Goal: Task Accomplishment & Management: Complete application form

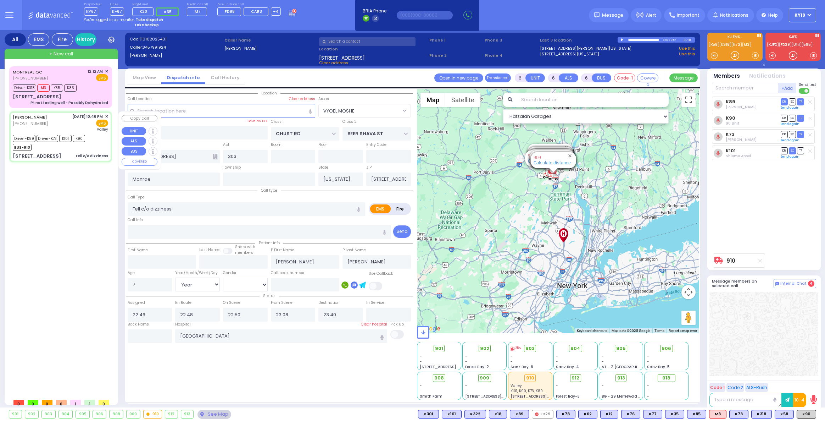
select select "VYOEL MOSHE"
select select "Year"
select select "[DEMOGRAPHIC_DATA]"
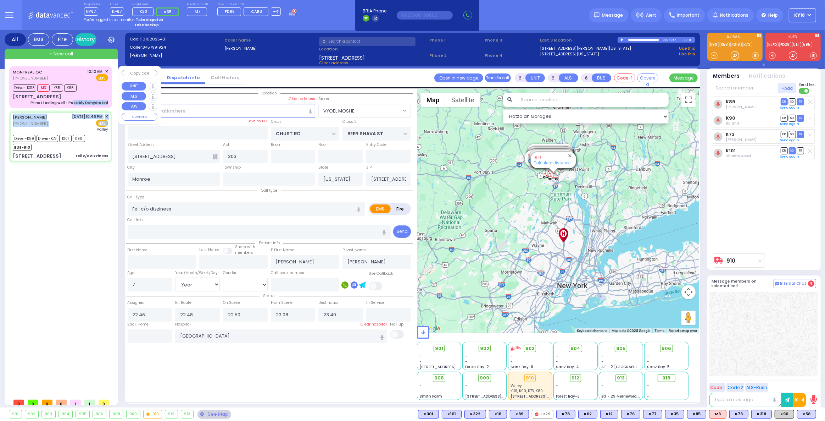
drag, startPoint x: 16, startPoint y: 93, endPoint x: 14, endPoint y: 54, distance: 39.4
click at [74, 114] on div "MONTREAL QC [PHONE_NUMBER] 12:12 AM ✕ Driver-K318 M3 K35" at bounding box center [60, 115] width 103 height 99
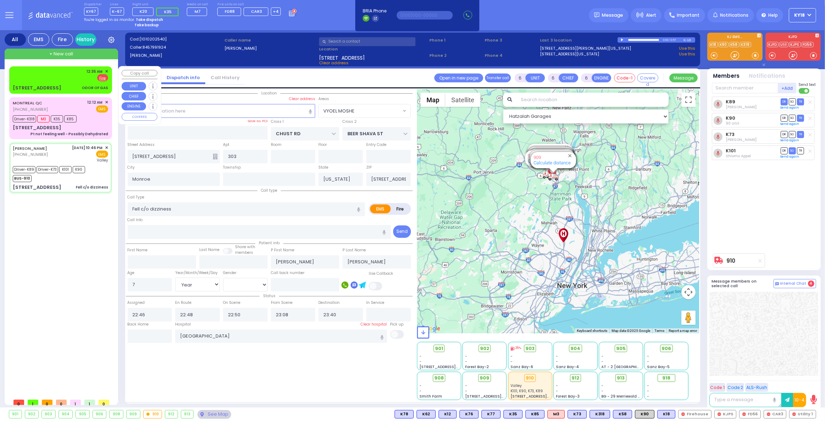
click at [61, 85] on div "[STREET_ADDRESS]" at bounding box center [37, 87] width 49 height 7
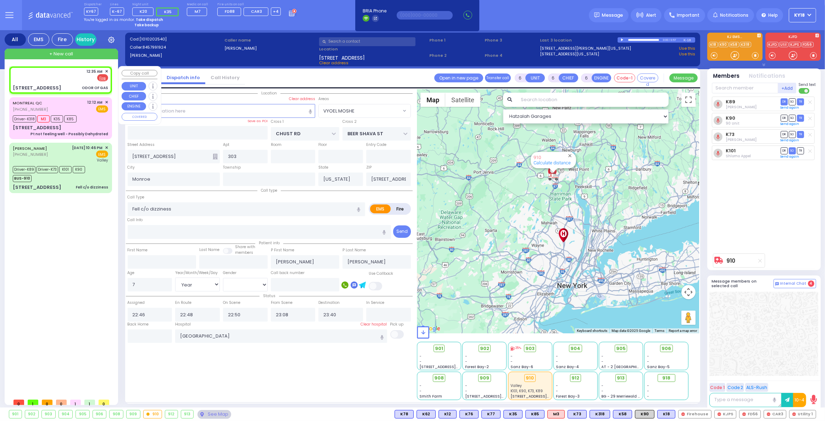
type input "2"
type input "1"
select select
type input "ODOR OF GAS"
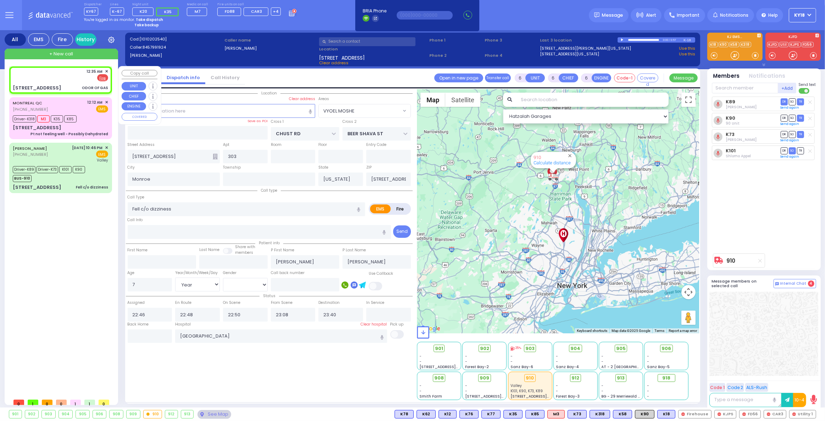
radio input "false"
radio input "true"
select select
type input "00:35"
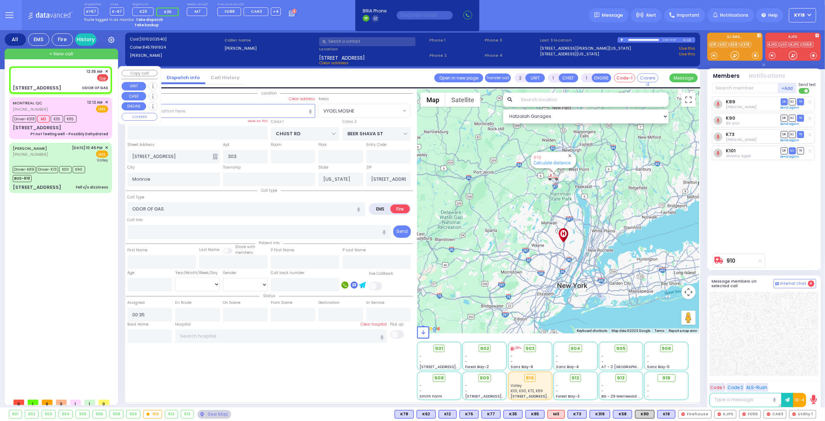
select select "Hatzalah Garages"
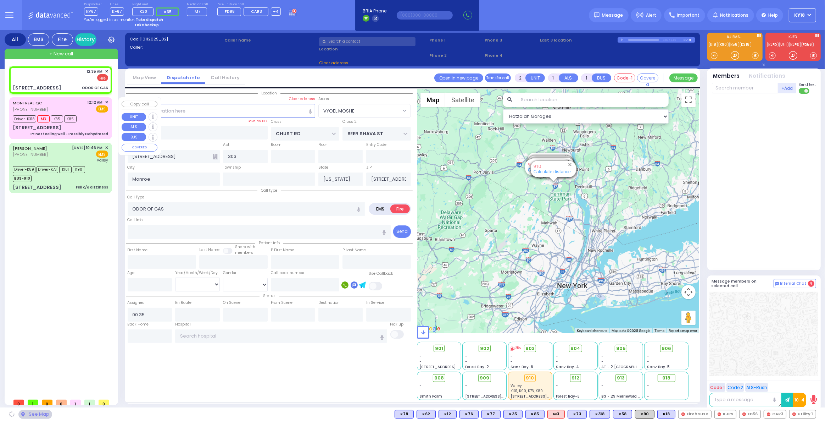
type input "FOREST RD"
type input "[STREET_ADDRESS]"
type input "202"
type input "[PERSON_NAME]"
type input "10950"
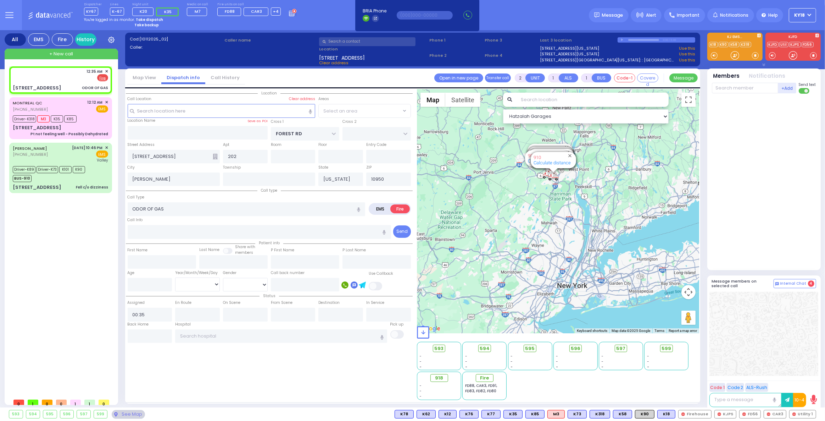
select select "MONROE"
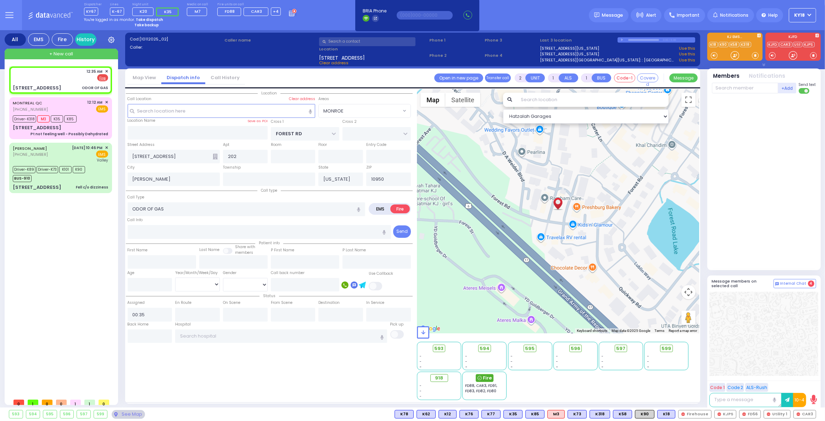
click at [485, 379] on span "Fire" at bounding box center [487, 377] width 9 height 7
click at [139, 19] on strong "Take dispatch" at bounding box center [149, 19] width 27 height 5
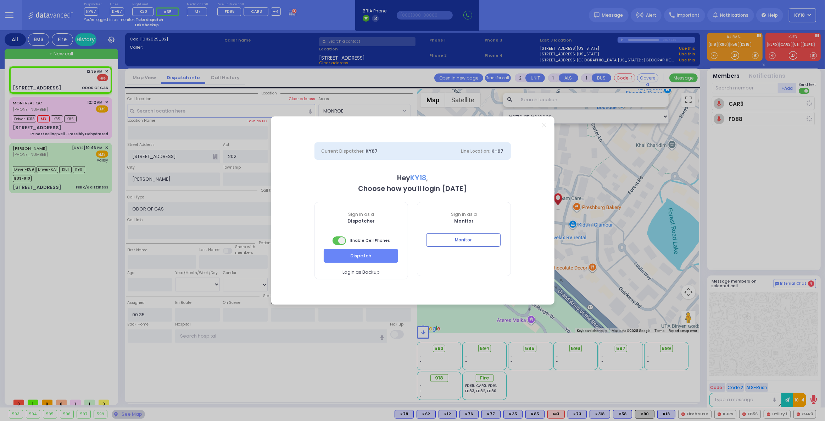
select select "4"
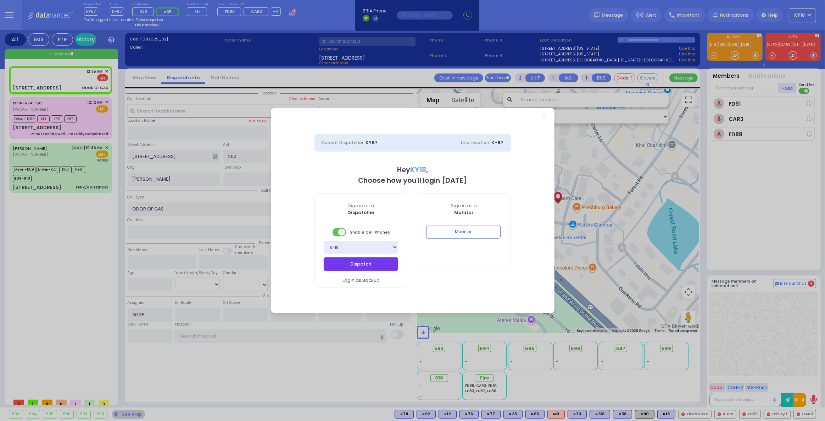
click at [341, 268] on button "Dispatch" at bounding box center [361, 263] width 74 height 13
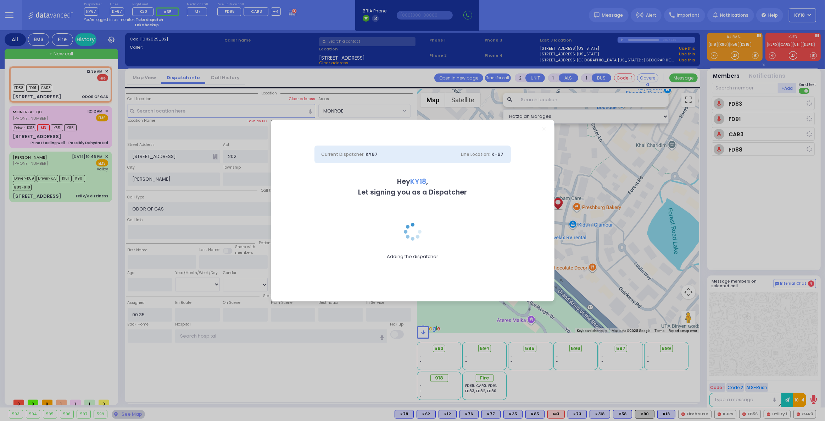
select select
radio input "true"
select select
type input "00:37"
select select "Hatzalah Garages"
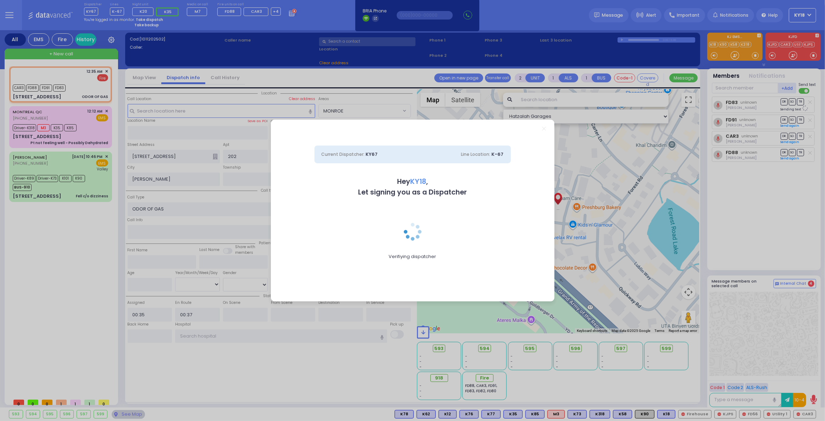
select select
radio input "true"
select select
select select "Hatzalah Garages"
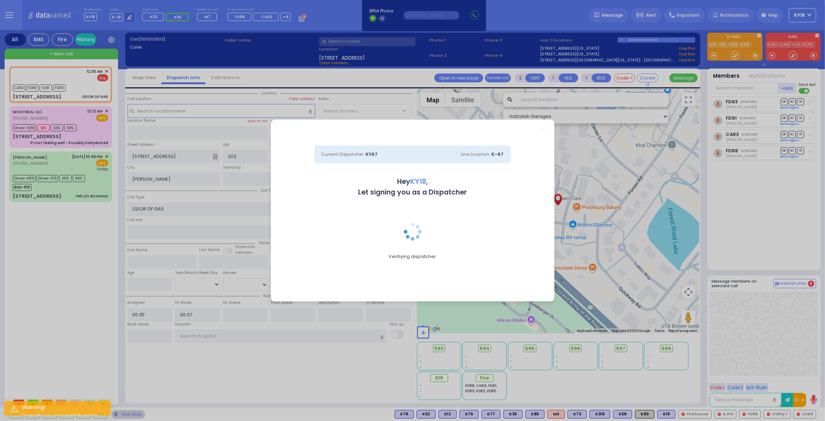
select select "MONROE"
select select
radio input "true"
select select
select select "MONROE"
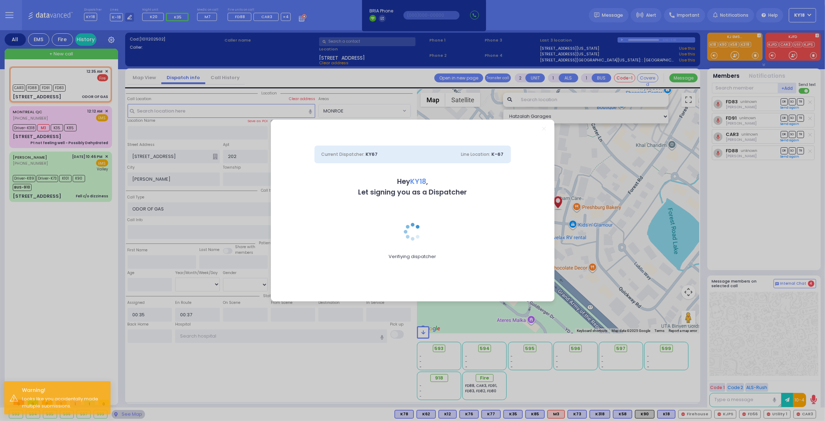
select select "Hatzalah Garages"
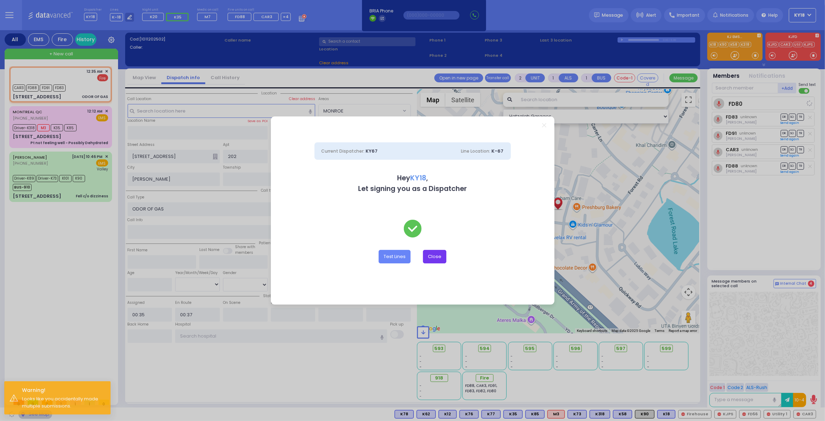
click at [431, 255] on button "Close" at bounding box center [434, 256] width 23 height 13
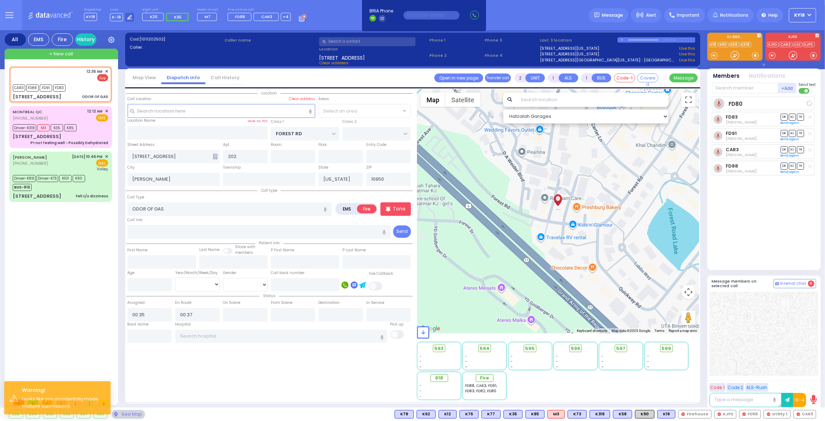
select select "MONROE"
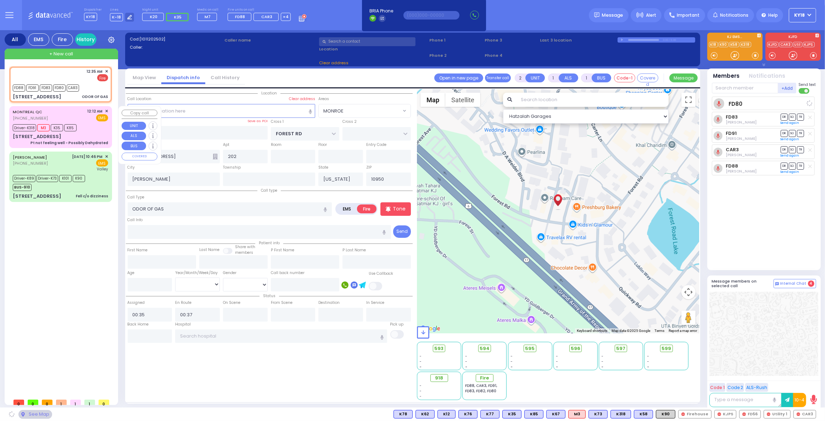
select select
radio input "true"
select select
select select "Hatzalah Garages"
select select
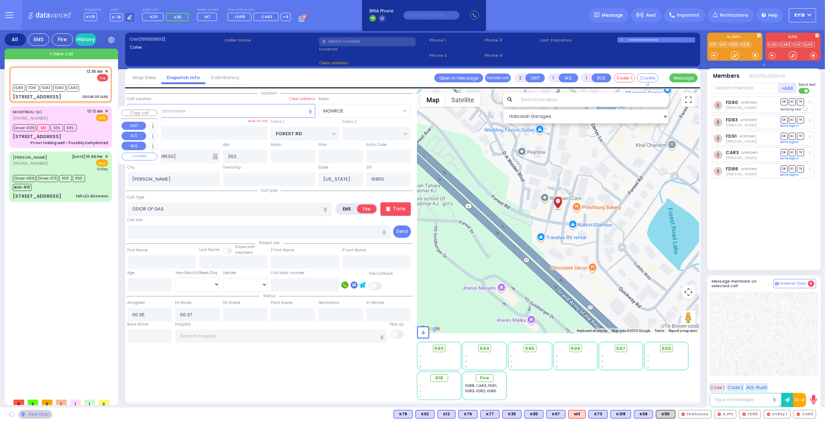
radio input "true"
select select
select select "Hatzalah Garages"
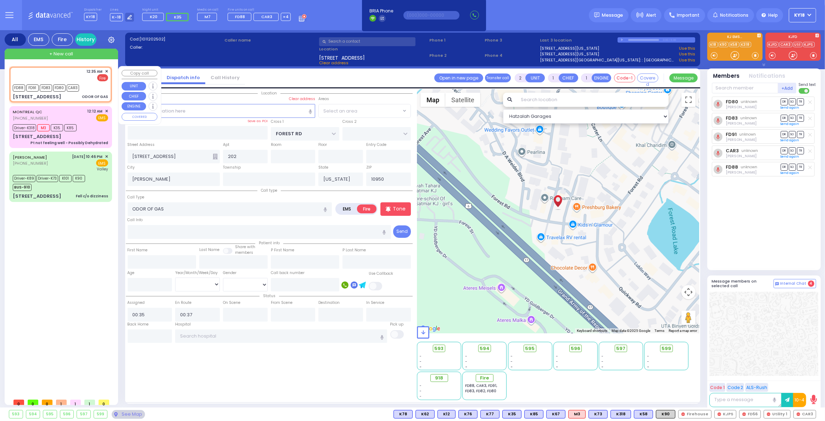
select select "MONROE"
select select
radio input "true"
select select
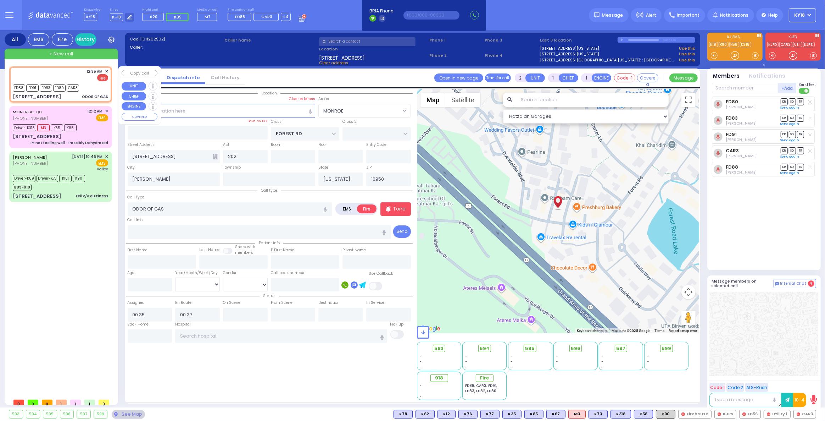
select select "Hatzalah Garages"
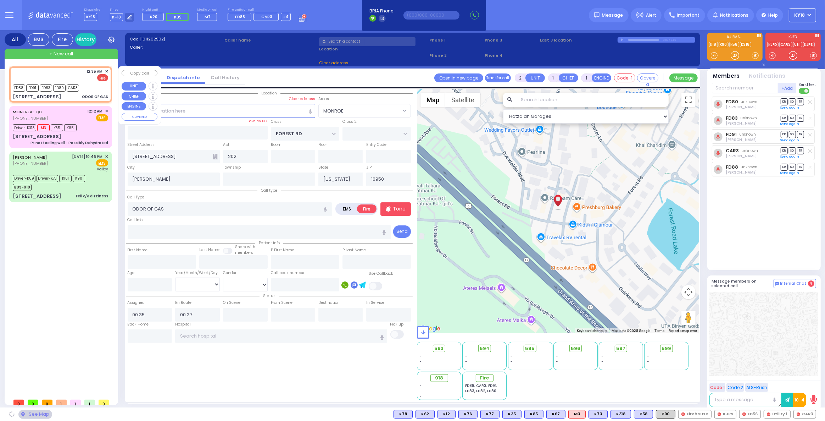
select select "MONROE"
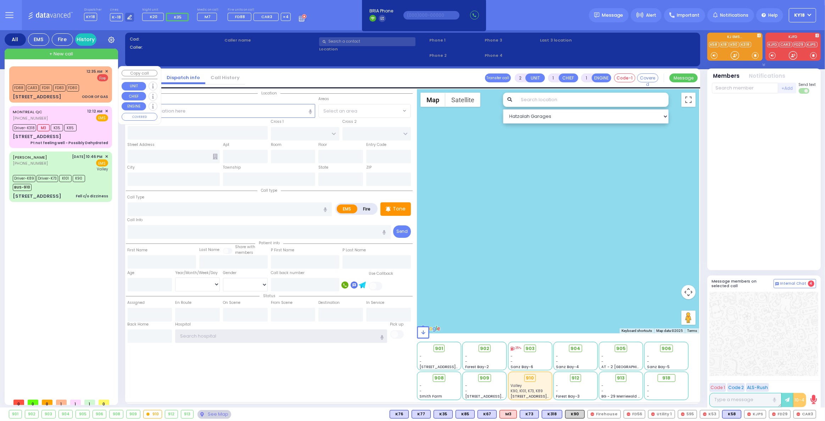
type input "ky18"
click at [61, 57] on div "+ New call" at bounding box center [61, 54] width 113 height 11
select select
radio input "true"
select select
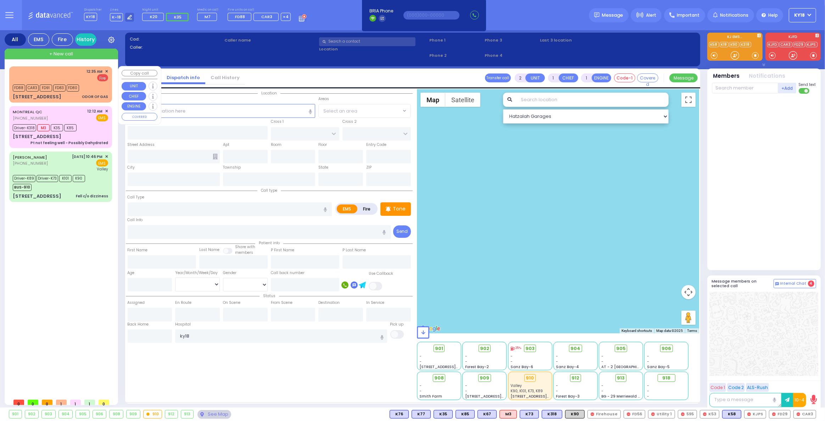
type input "01:12"
select select "Hatzalah Garages"
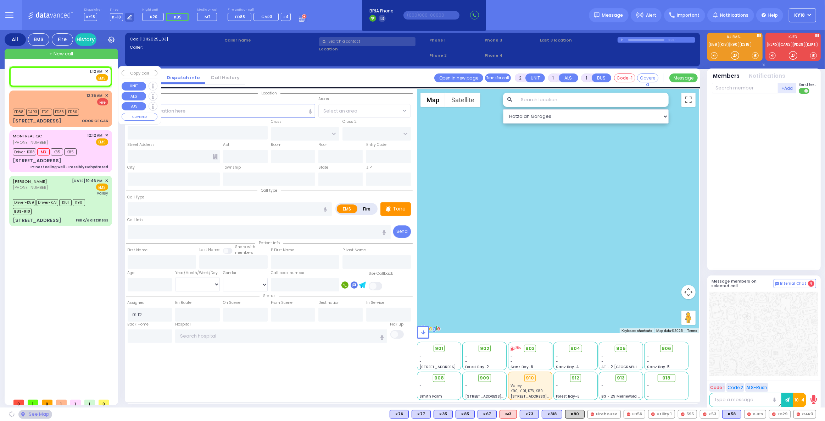
select select
radio input "true"
select select
select select "Hatzalah Garages"
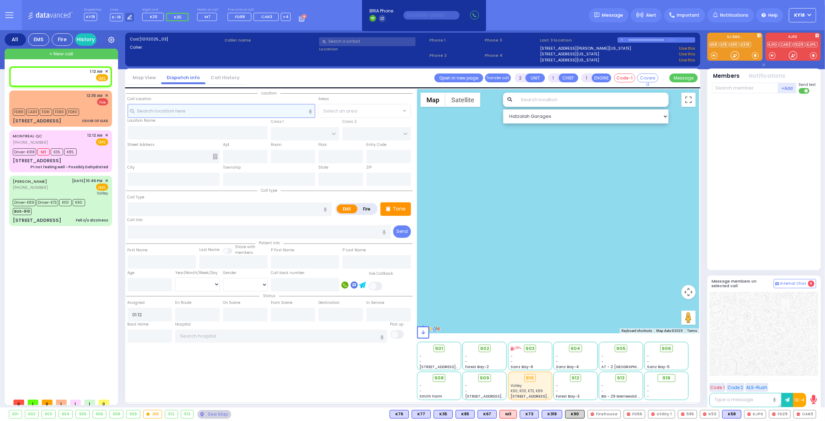
click at [201, 109] on input "text" at bounding box center [222, 110] width 188 height 13
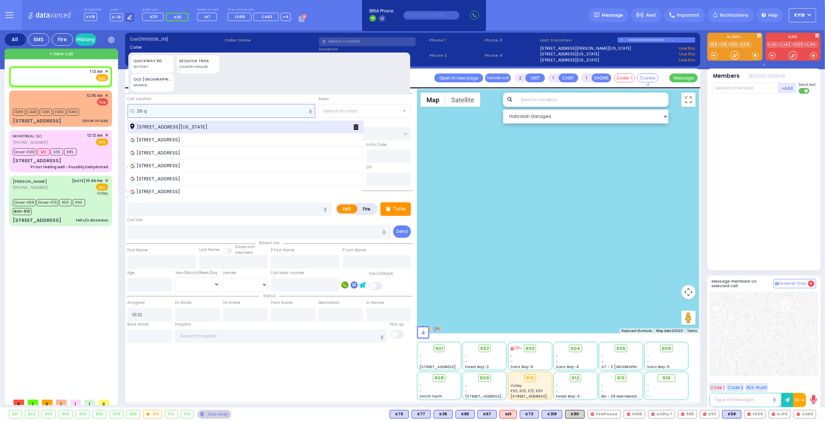
type input "26 q"
click at [188, 126] on span "26 Quickway Road Monroe New York 10950" at bounding box center [169, 126] width 79 height 7
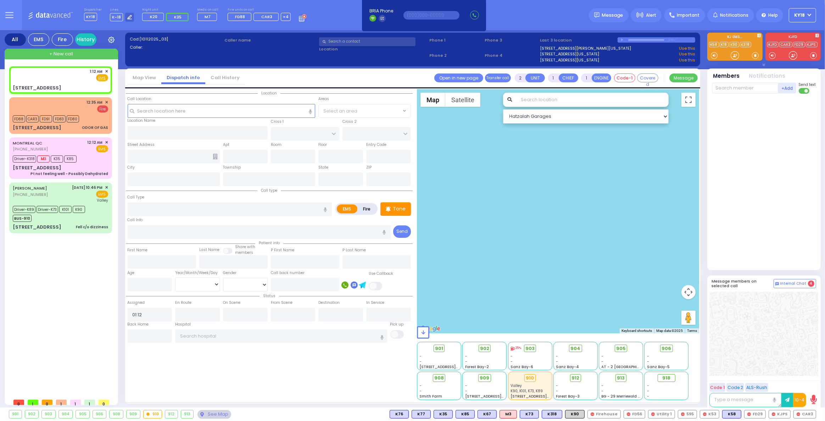
select select
radio input "true"
select select
select select "Hatzalah Garages"
type input "RIMENEV COURT"
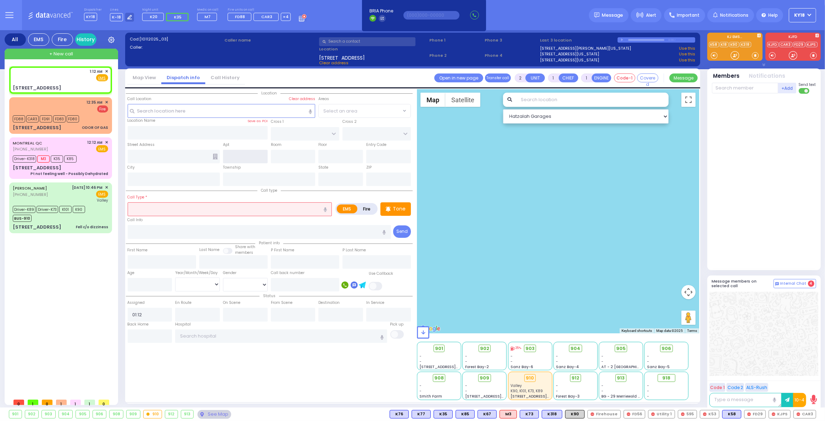
type input "APTA WAY"
type input "26 Quickway Road"
type input "Monroe"
type input "[US_STATE]"
type input "10950"
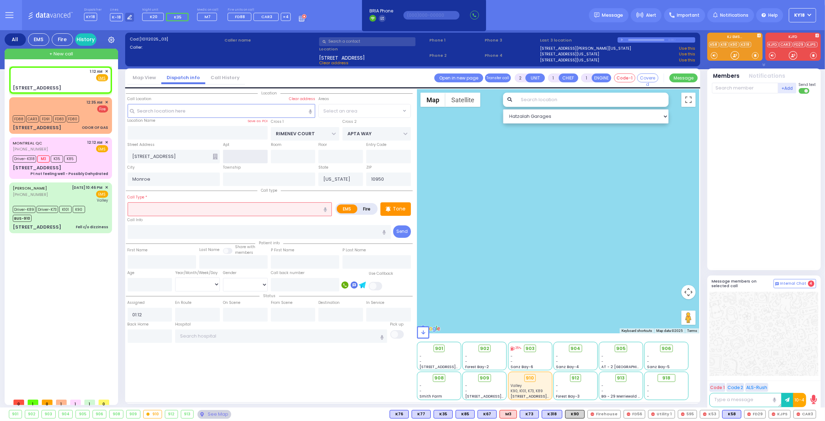
select select "SECTION 1"
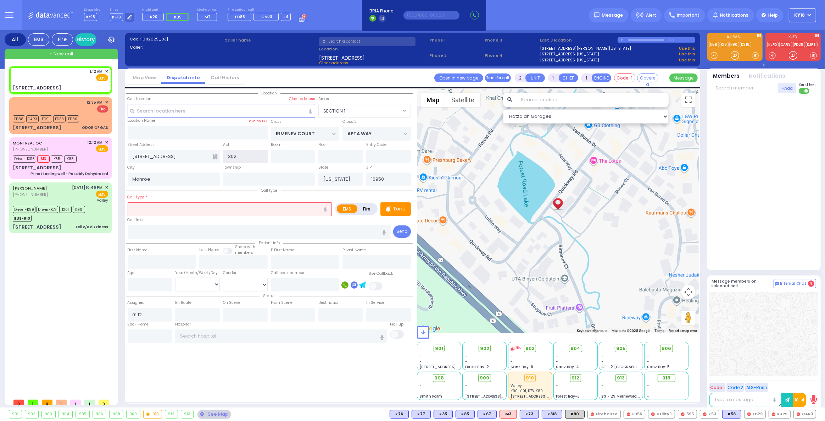
type input "302"
click at [148, 210] on input "text" at bounding box center [230, 208] width 205 height 13
select select
radio input "true"
select select
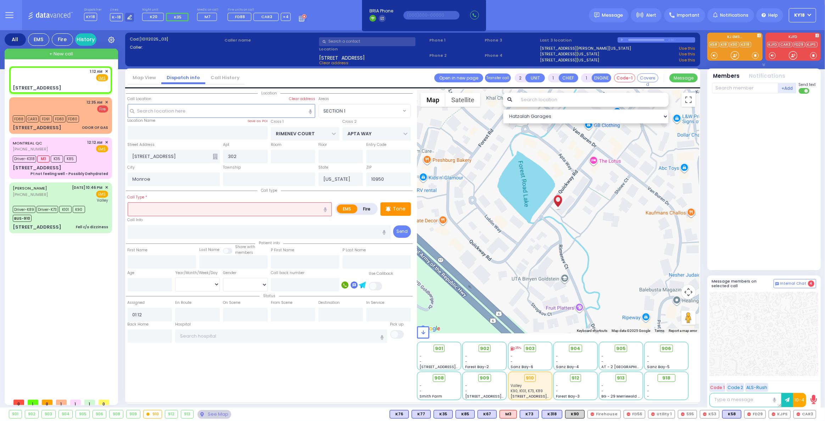
select select "Hatzalah Garages"
select select "SECTION 1"
click at [89, 79] on span "Fire" at bounding box center [90, 77] width 11 height 7
select select
radio input "false"
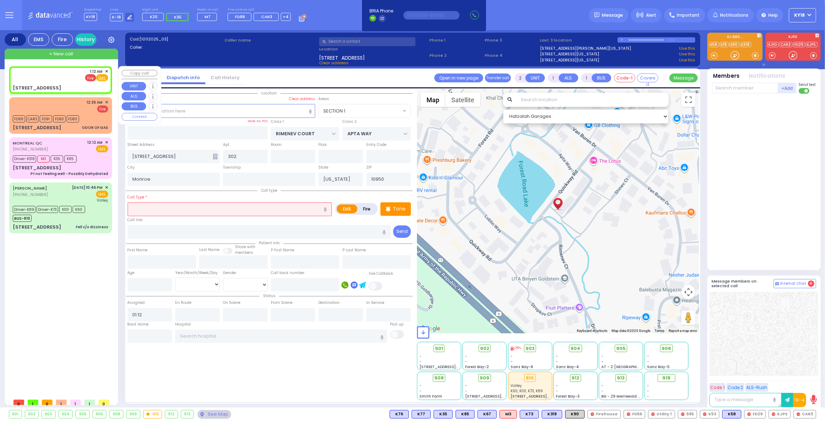
radio input "true"
select select
select select "Hatzalah Garages"
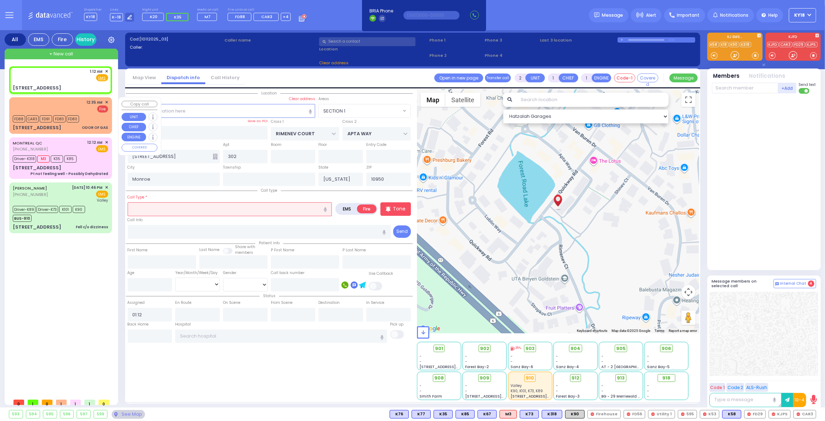
select select
radio input "true"
select select
select select "Hatzalah Garages"
select select "SECTION 1"
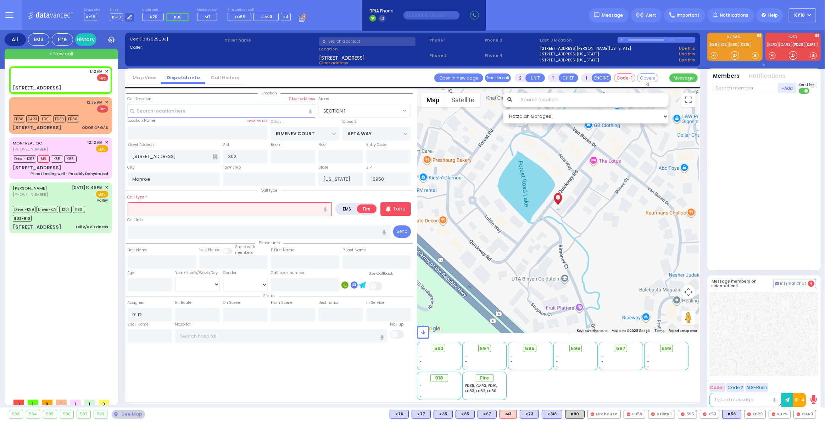
select select "SECTION 1"
click at [169, 213] on input "text" at bounding box center [230, 208] width 205 height 13
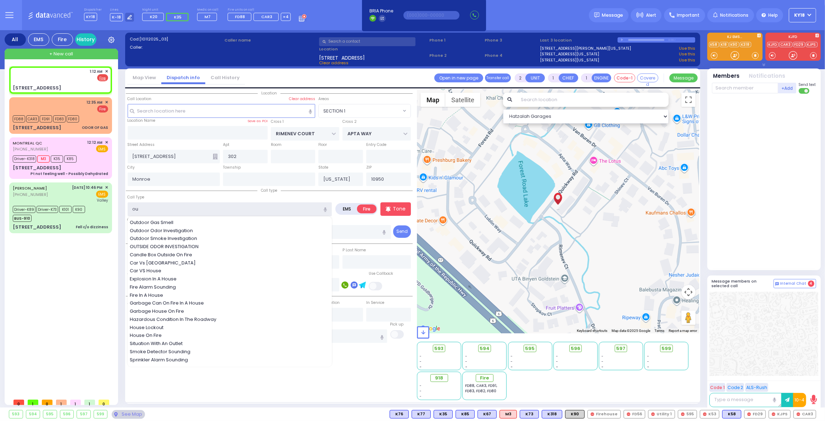
type input "out"
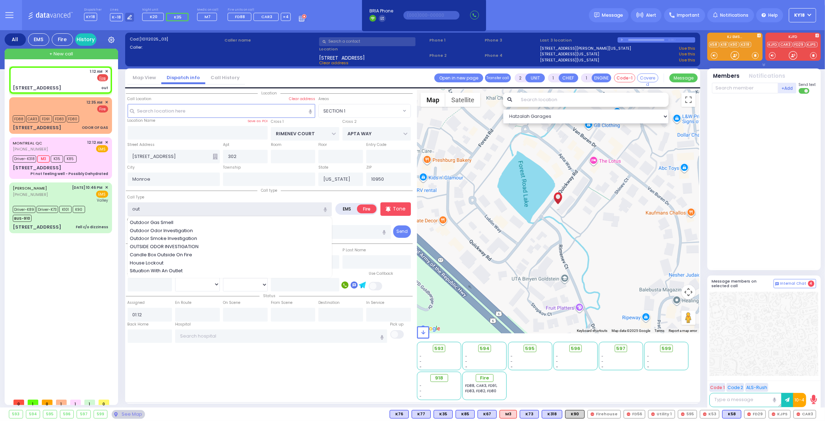
select select
radio input "true"
select select
select select "Hatzalah Garages"
select select "SECTION 1"
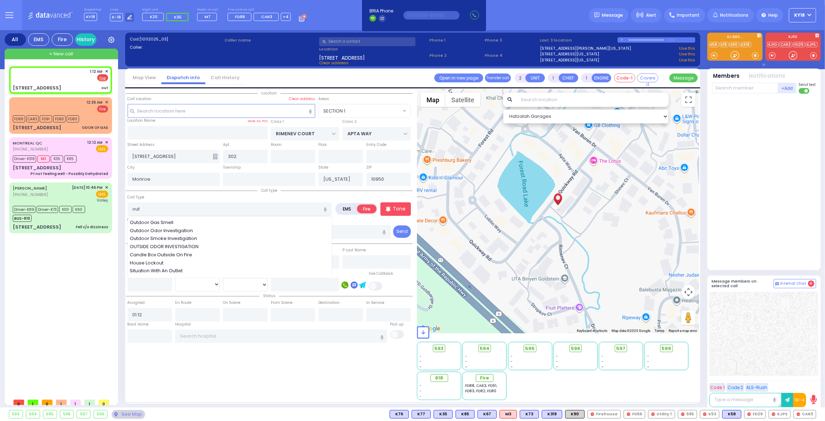
click at [165, 270] on span "Situation With An Outlet" at bounding box center [157, 270] width 55 height 7
type input "Situation With An Outlet"
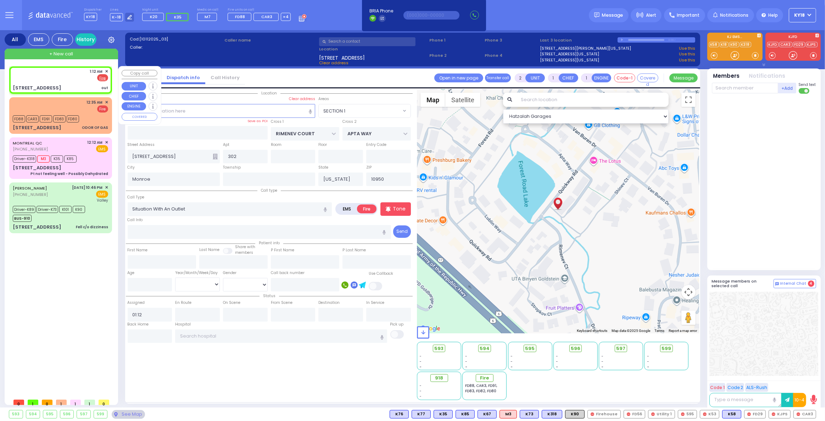
click at [68, 81] on div "1:12 AM ✕ EMS Fire" at bounding box center [60, 74] width 95 height 13
select select
radio input "true"
select select
select select "Hatzalah Garages"
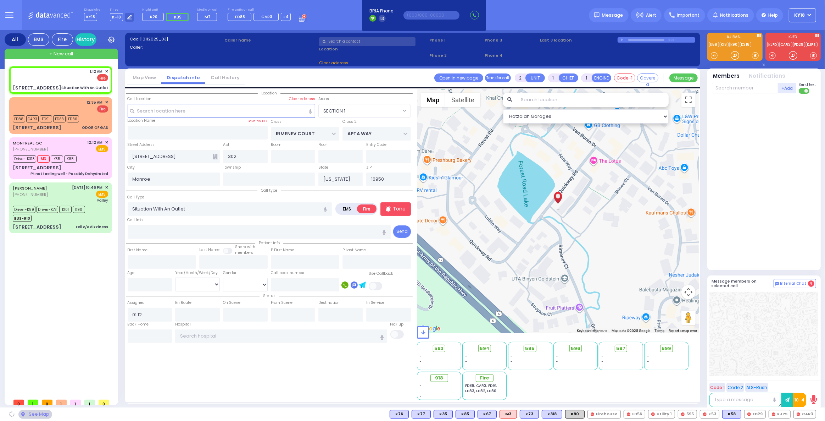
select select
radio input "true"
select select
select select "Hatzalah Garages"
select select
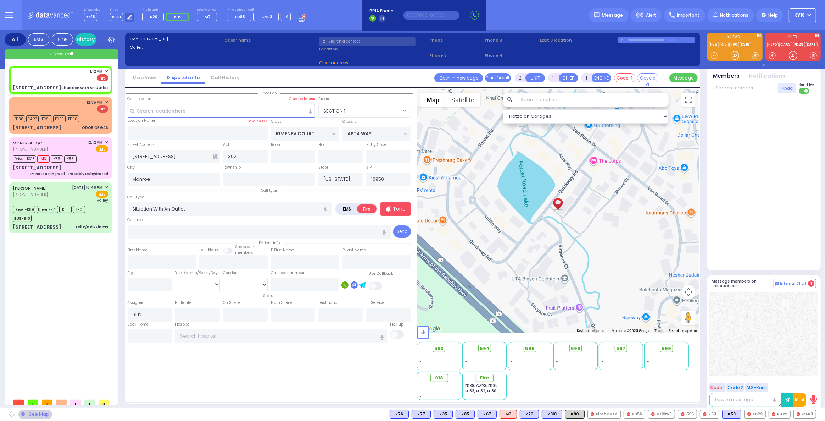
radio input "true"
select select
select select "Hatzalah Garages"
select select
radio input "true"
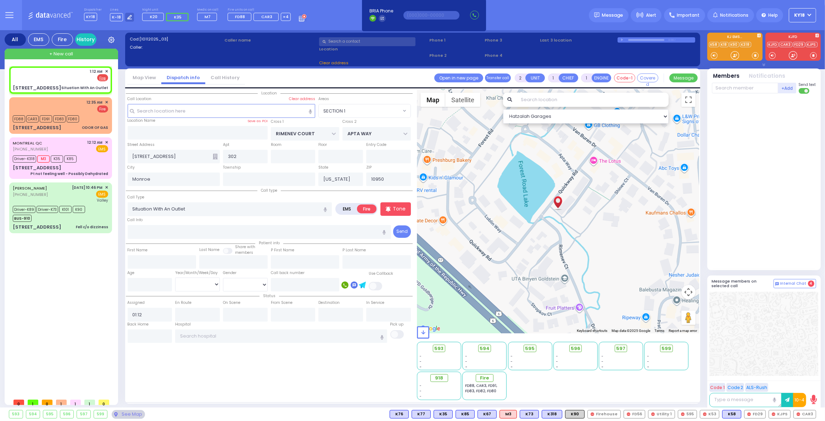
select select
select select "Hatzalah Garages"
select select "SECTION 1"
click at [486, 380] on span "Fire" at bounding box center [487, 377] width 9 height 7
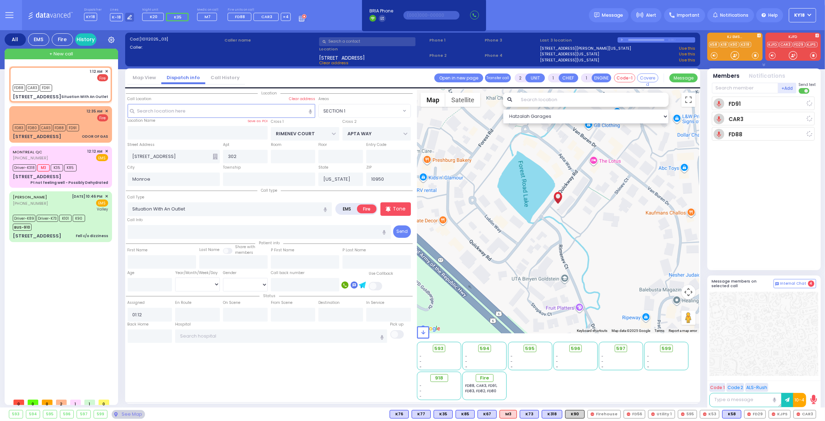
select select
radio input "true"
select select
type input "01:12"
select select "Hatzalah Garages"
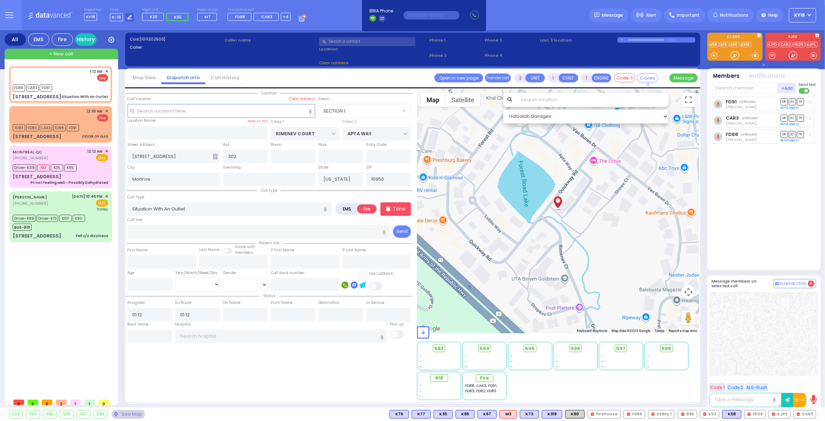
select select
radio input "true"
select select
select select "Hatzalah Garages"
select select "SECTION 1"
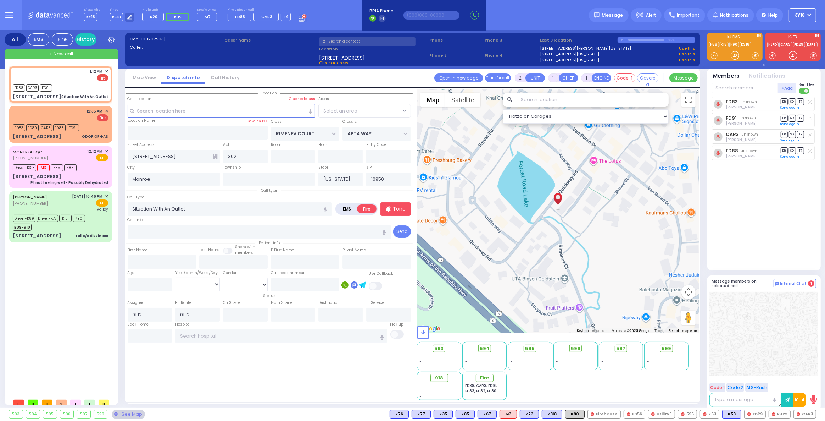
select select "SECTION 1"
select select
radio input "true"
select select
select select "Hatzalah Garages"
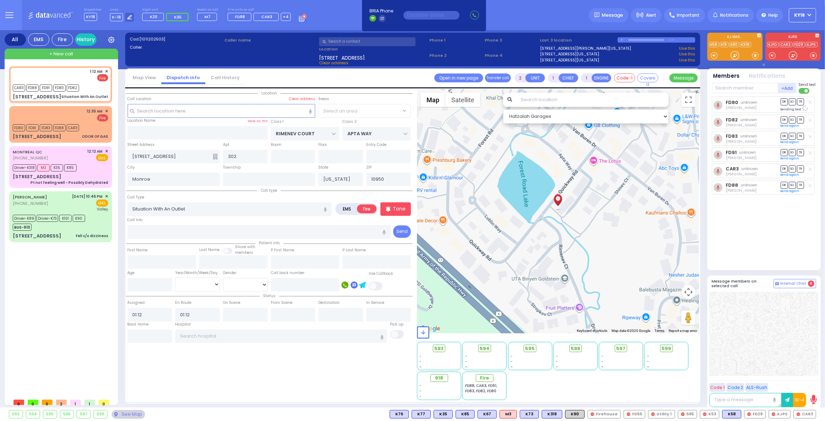
select select "SECTION 1"
select select
radio input "true"
select select
select select "Hatzalah Garages"
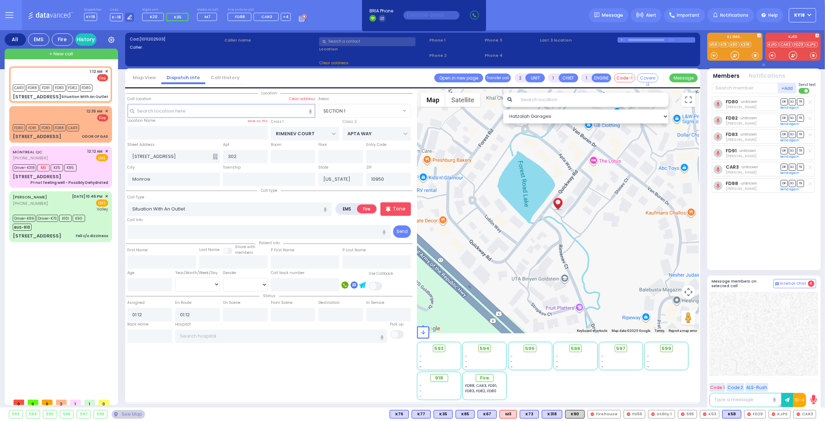
select select "SECTION 1"
select select
radio input "true"
select select
select select "SECTION 1"
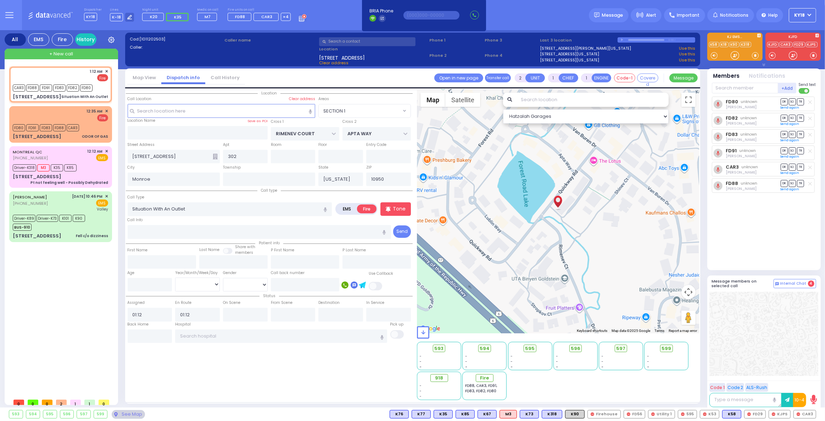
select select "Hatzalah Garages"
select select
radio input "true"
select select
select select "Hatzalah Garages"
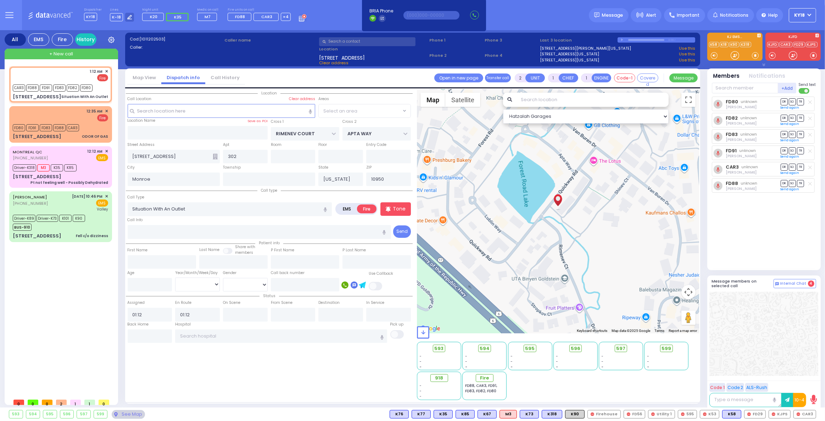
select select "SECTION 1"
